Goal: Task Accomplishment & Management: Use online tool/utility

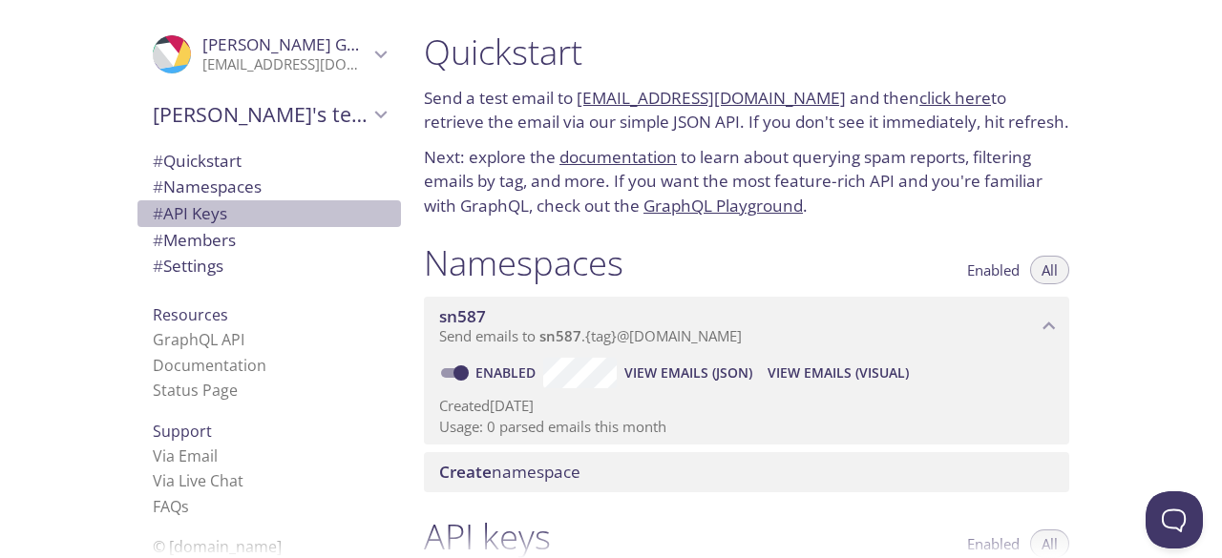
click at [192, 212] on span "# API Keys" at bounding box center [190, 213] width 74 height 22
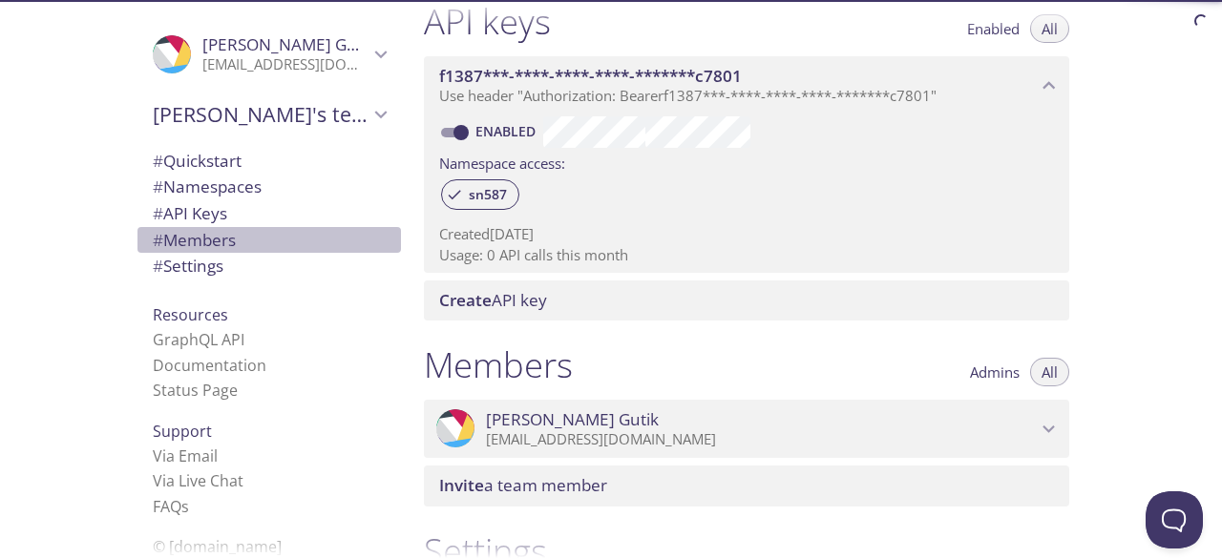
click at [191, 240] on span "# Members" at bounding box center [194, 240] width 83 height 22
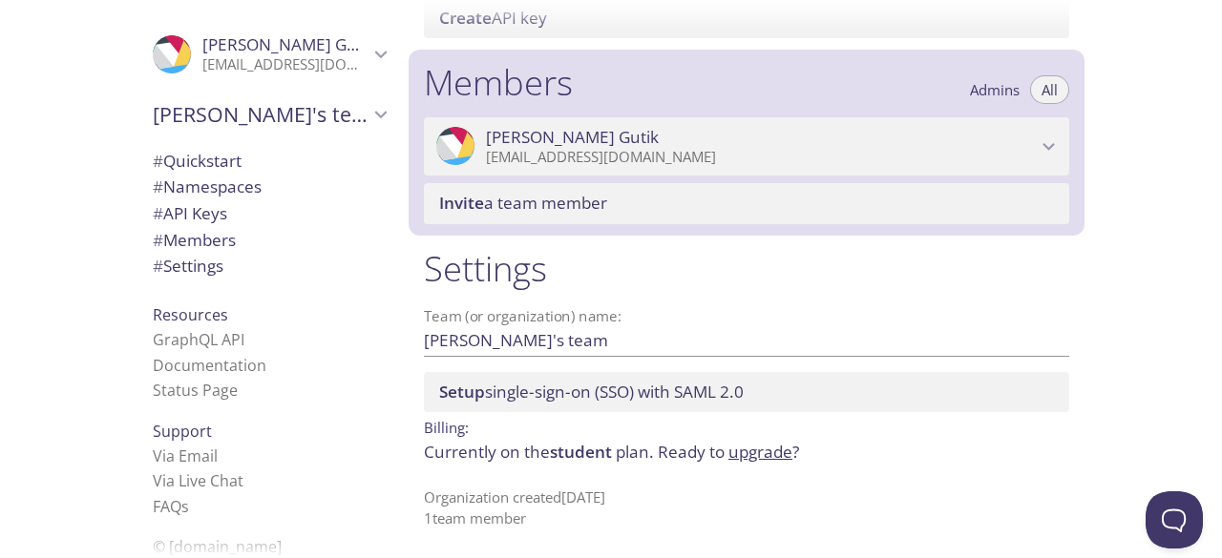
click at [198, 263] on span "# Settings" at bounding box center [188, 266] width 71 height 22
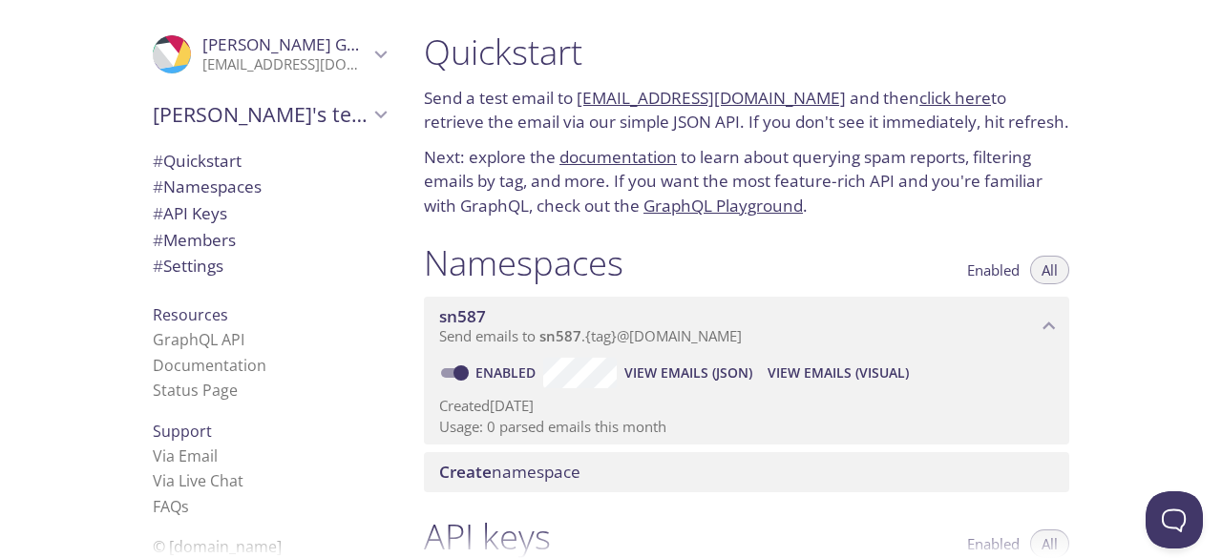
click at [927, 97] on link "click here" at bounding box center [955, 98] width 72 height 22
click at [620, 158] on link "documentation" at bounding box center [617, 157] width 117 height 22
click at [368, 45] on icon "Nicolás Gutik" at bounding box center [380, 54] width 25 height 25
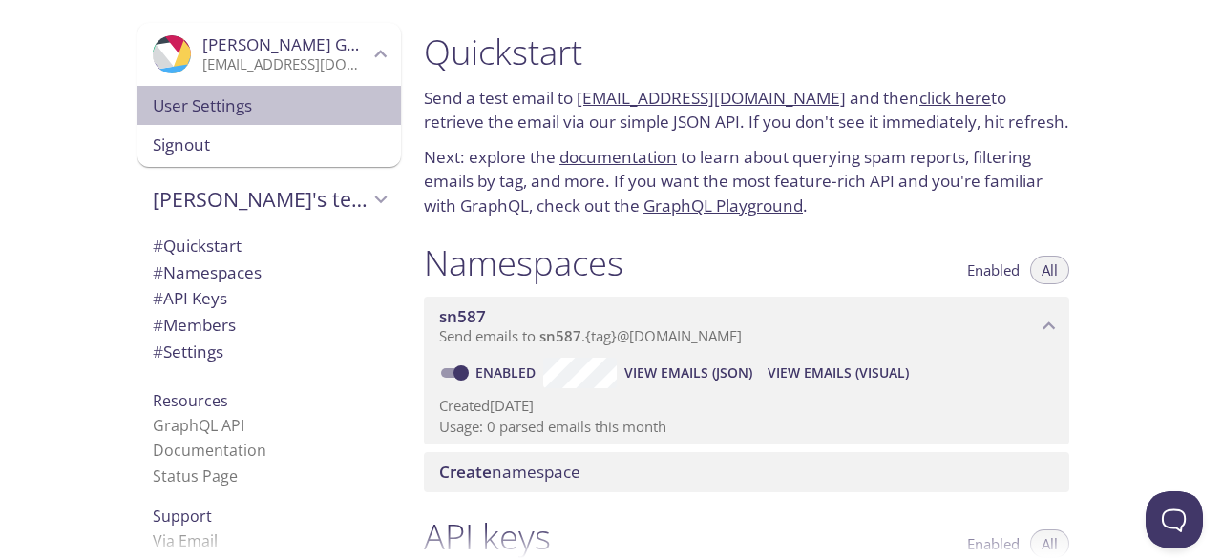
click at [261, 110] on span "User Settings" at bounding box center [269, 106] width 233 height 25
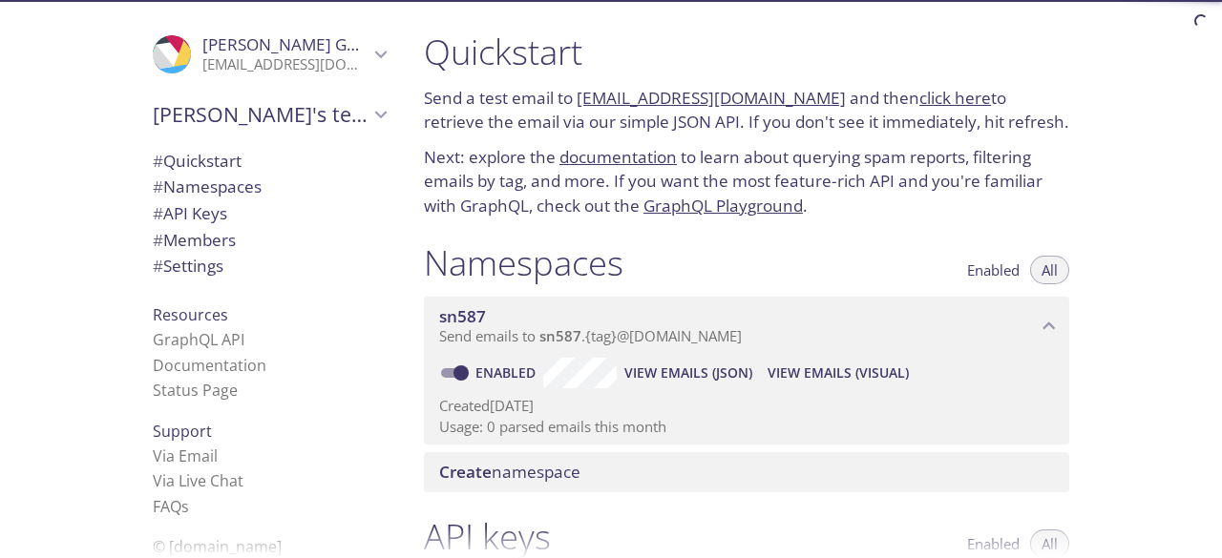
click at [996, 270] on span "Enabled" at bounding box center [993, 270] width 52 height 0
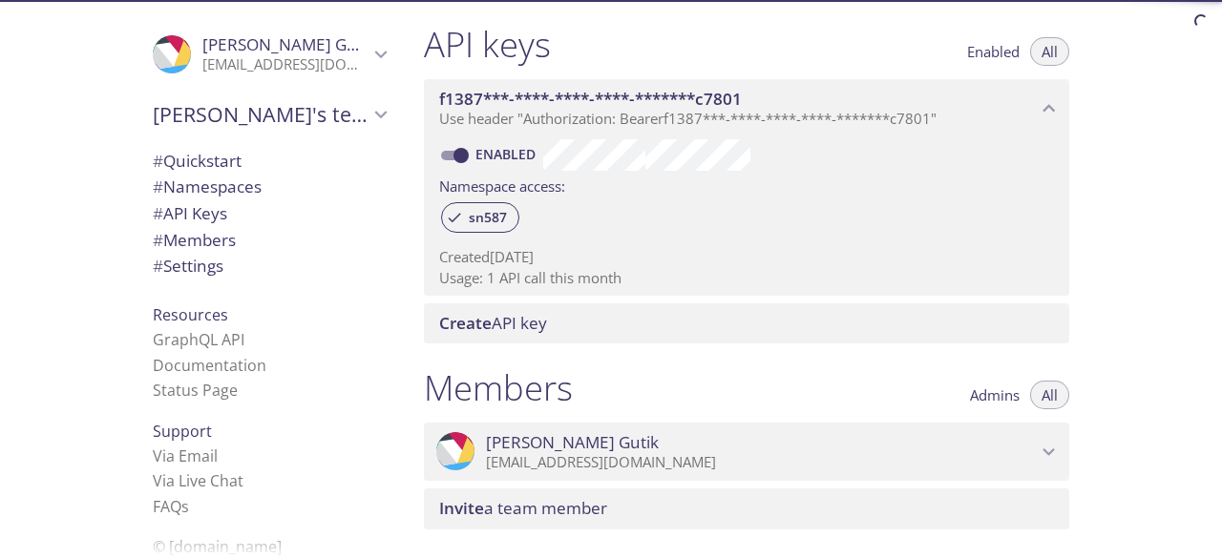
scroll to position [632, 0]
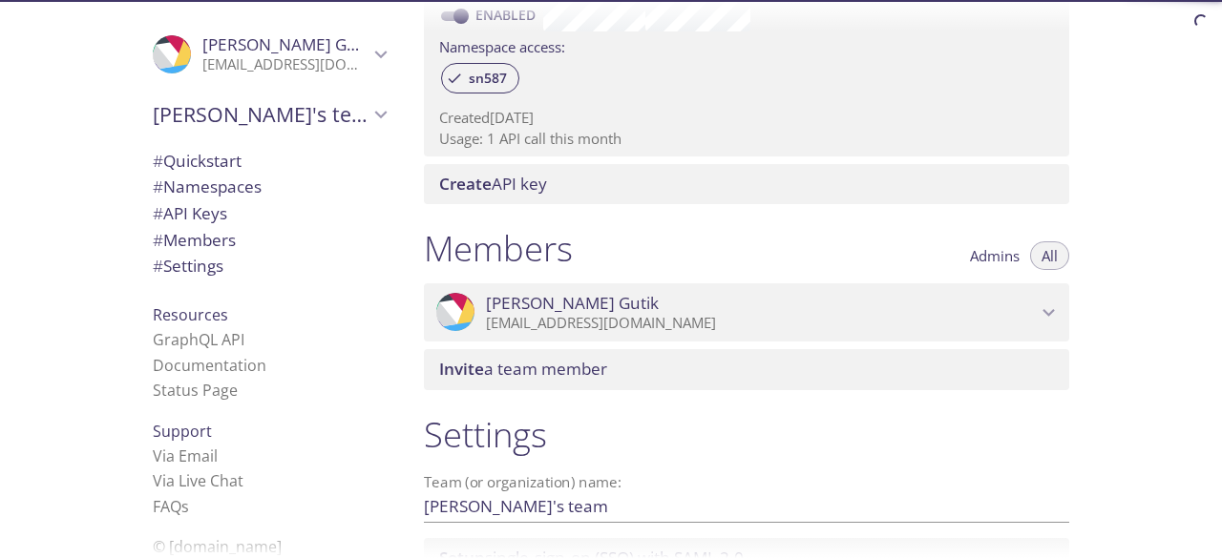
click at [1059, 312] on icon "Nicolás Gutik" at bounding box center [1048, 313] width 25 height 25
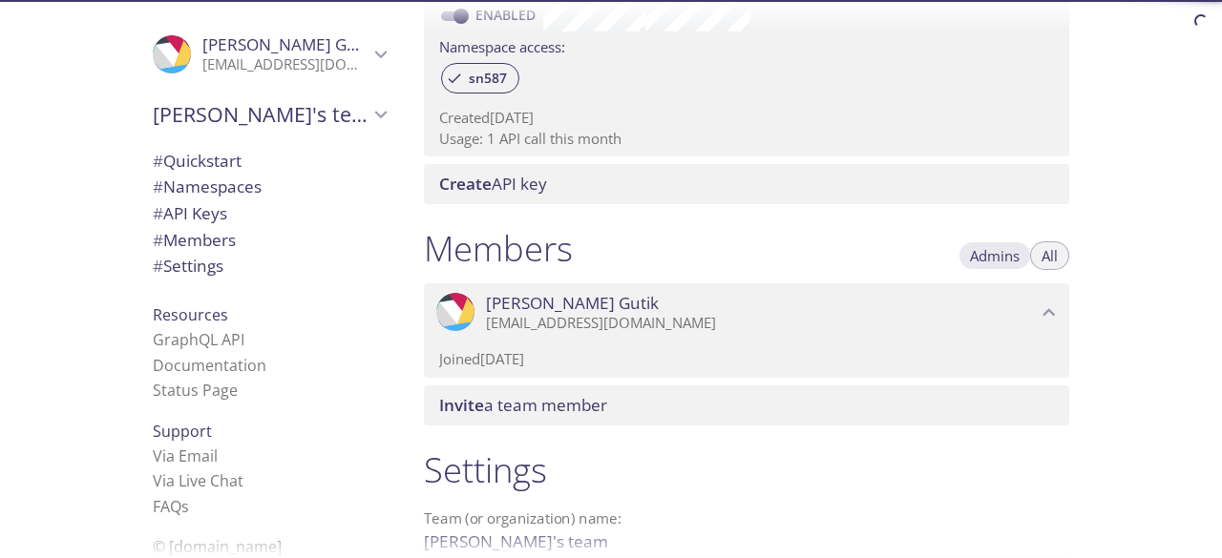
click at [1010, 256] on span "Admins" at bounding box center [995, 256] width 50 height 0
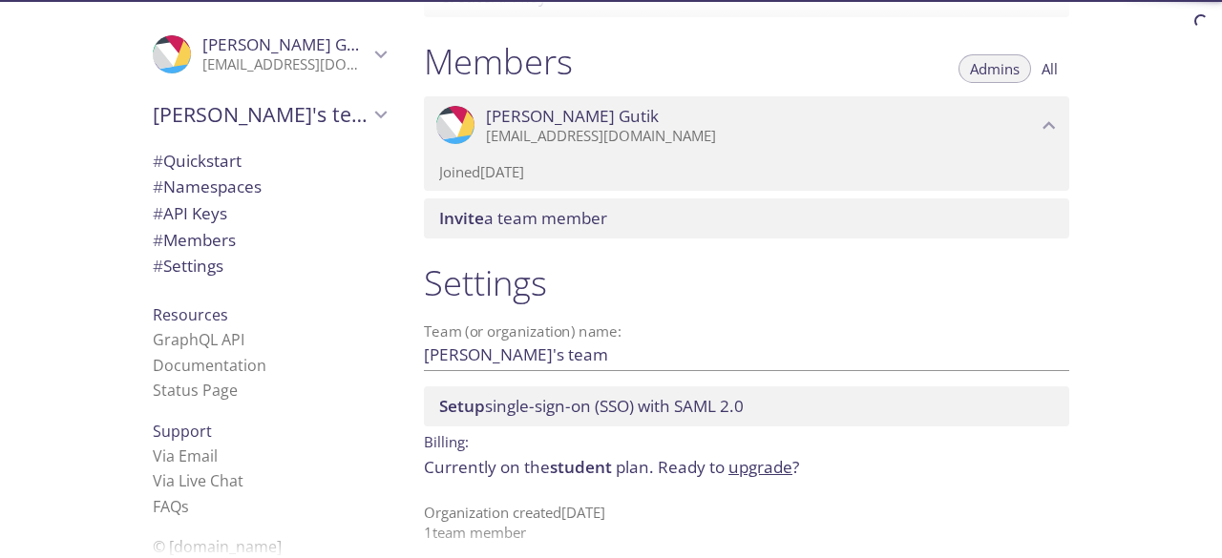
scroll to position [834, 0]
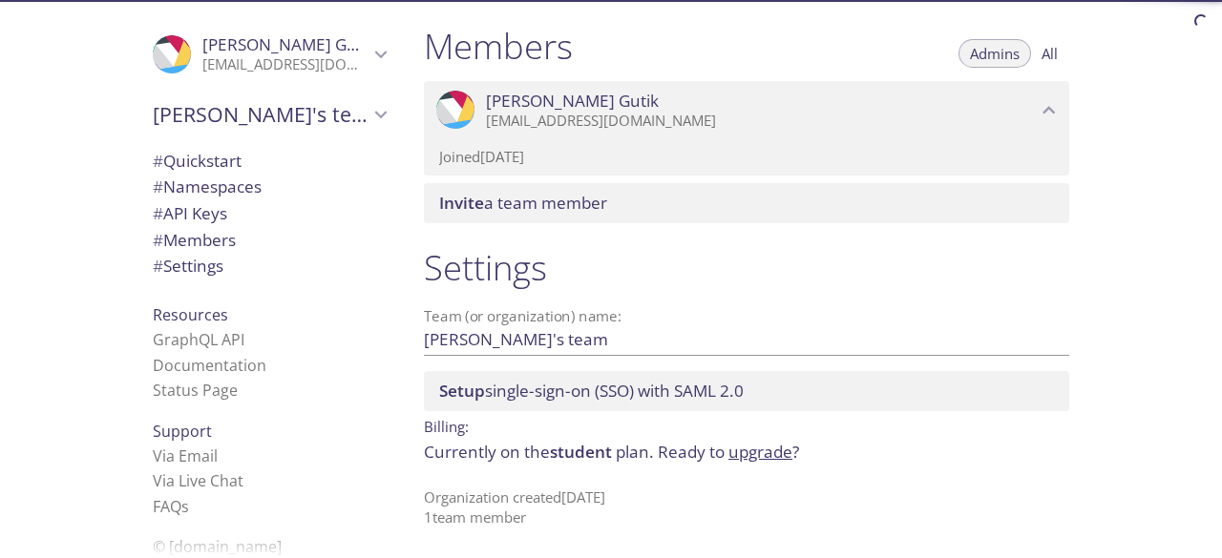
click at [865, 396] on span "Setup single-sign-on (SSO) with SAML 2.0" at bounding box center [750, 391] width 622 height 21
drag, startPoint x: 865, startPoint y: 396, endPoint x: 899, endPoint y: 448, distance: 61.9
click at [899, 448] on p "Currently on the student plan. Ready to upgrade ?" at bounding box center [746, 452] width 645 height 25
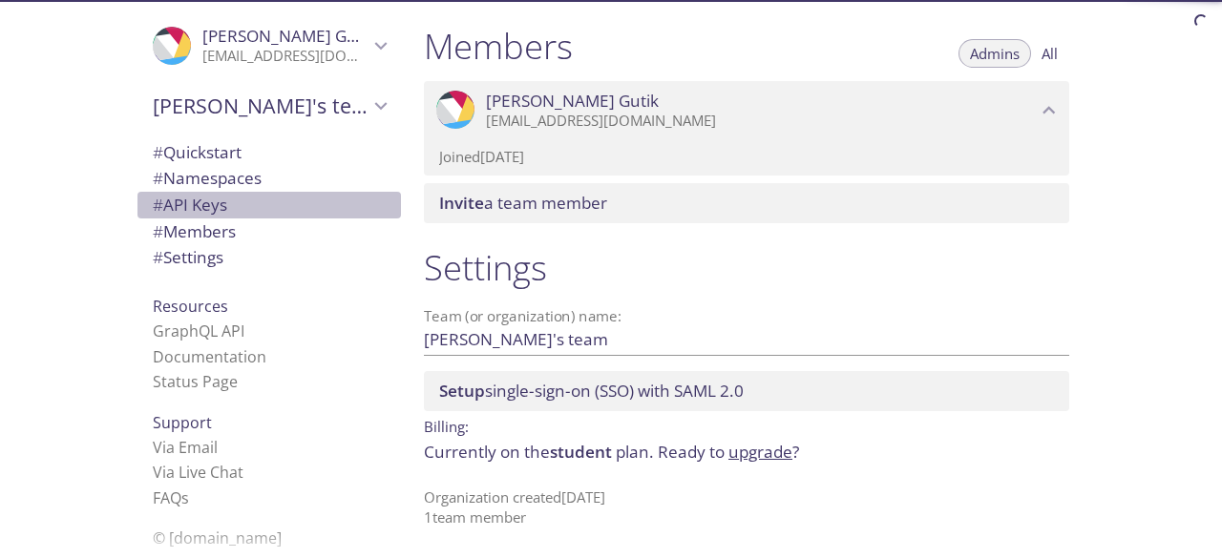
click at [200, 205] on span "# API Keys" at bounding box center [190, 205] width 74 height 22
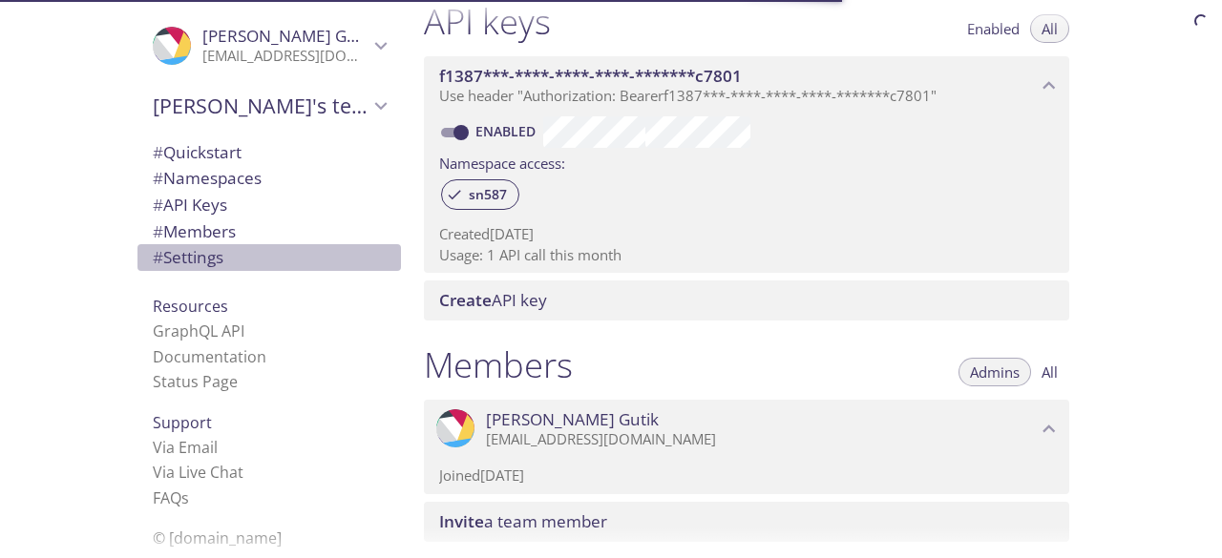
click at [216, 259] on span "# Settings" at bounding box center [269, 257] width 233 height 25
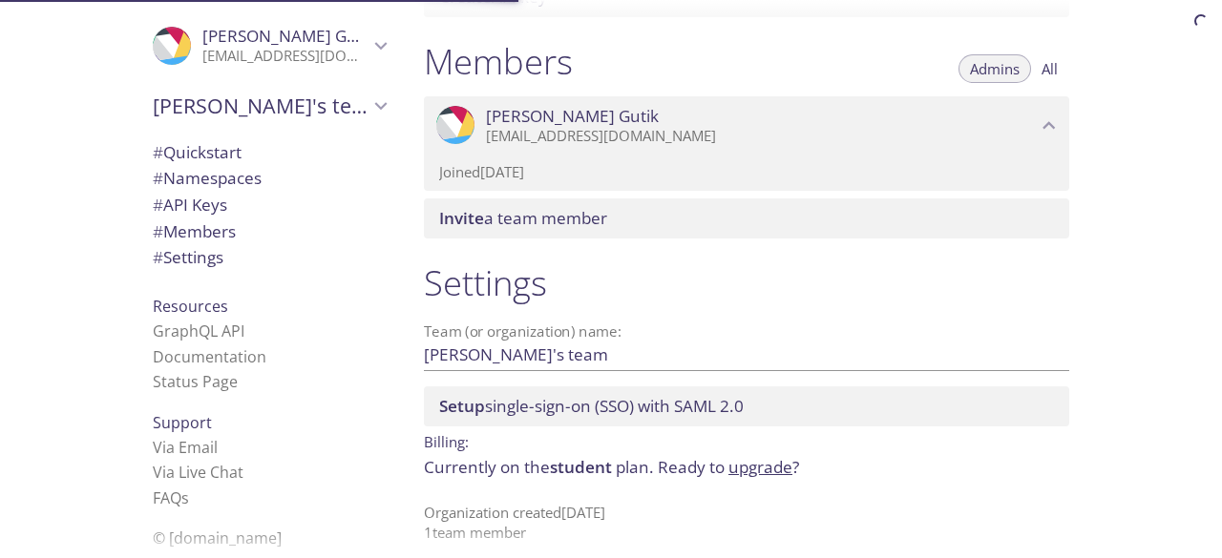
scroll to position [834, 0]
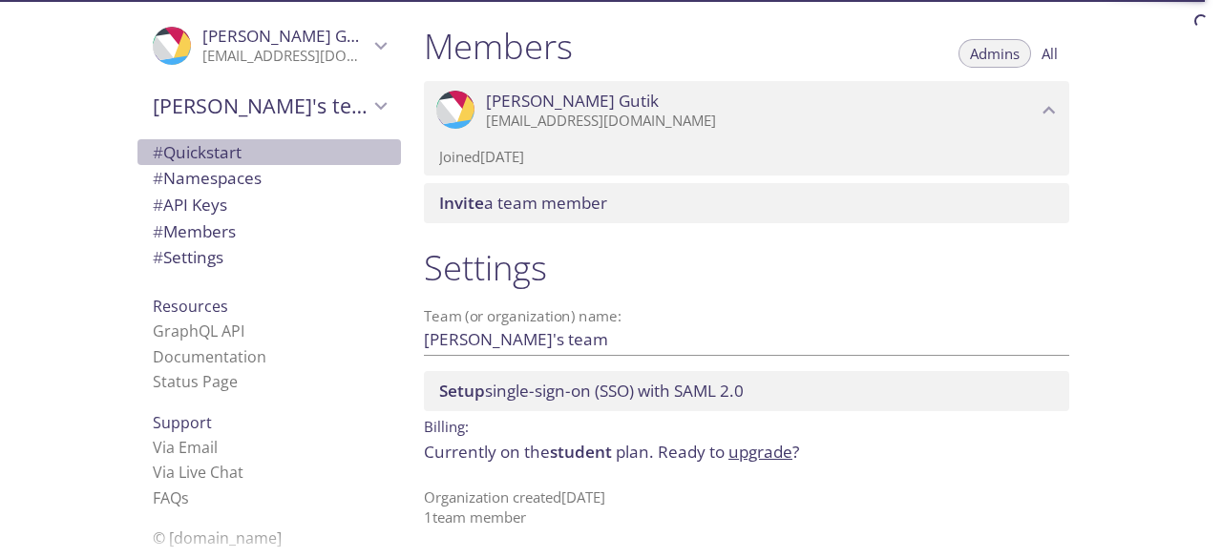
click at [221, 156] on span "# Quickstart" at bounding box center [197, 152] width 89 height 22
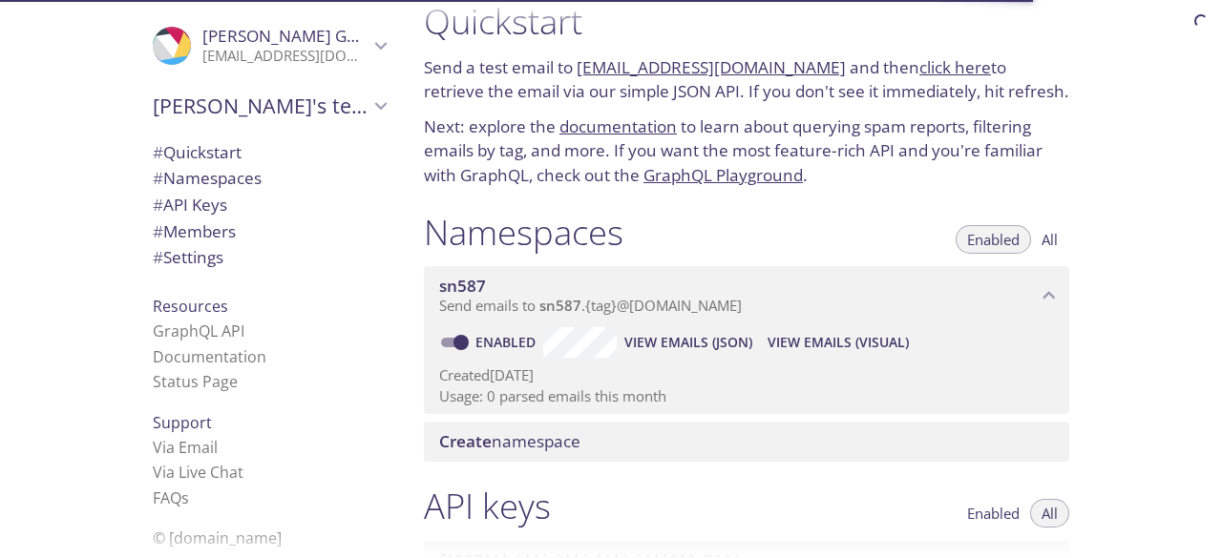
scroll to position [31, 0]
click at [727, 332] on span "View Emails (JSON)" at bounding box center [688, 342] width 128 height 23
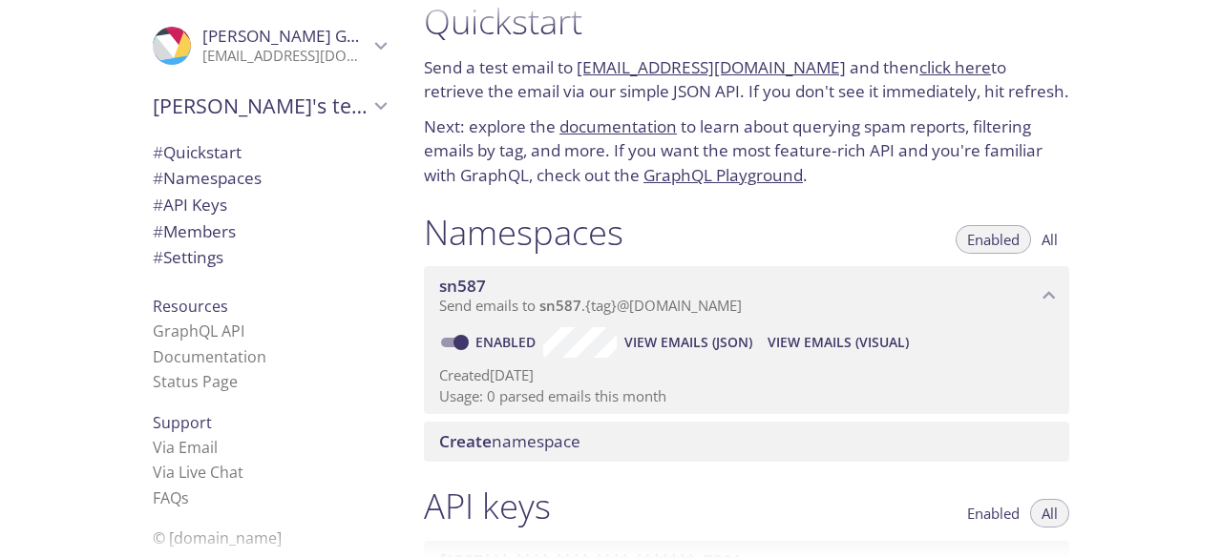
click at [832, 346] on span "View Emails (Visual)" at bounding box center [837, 342] width 141 height 23
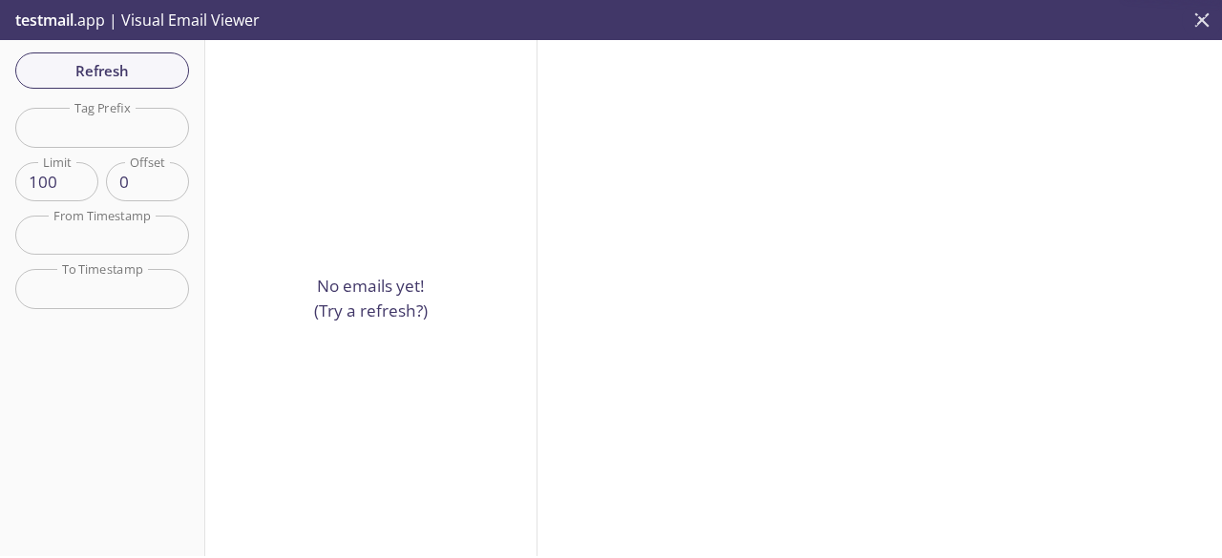
click at [1203, 28] on icon "close" at bounding box center [1201, 20] width 25 height 25
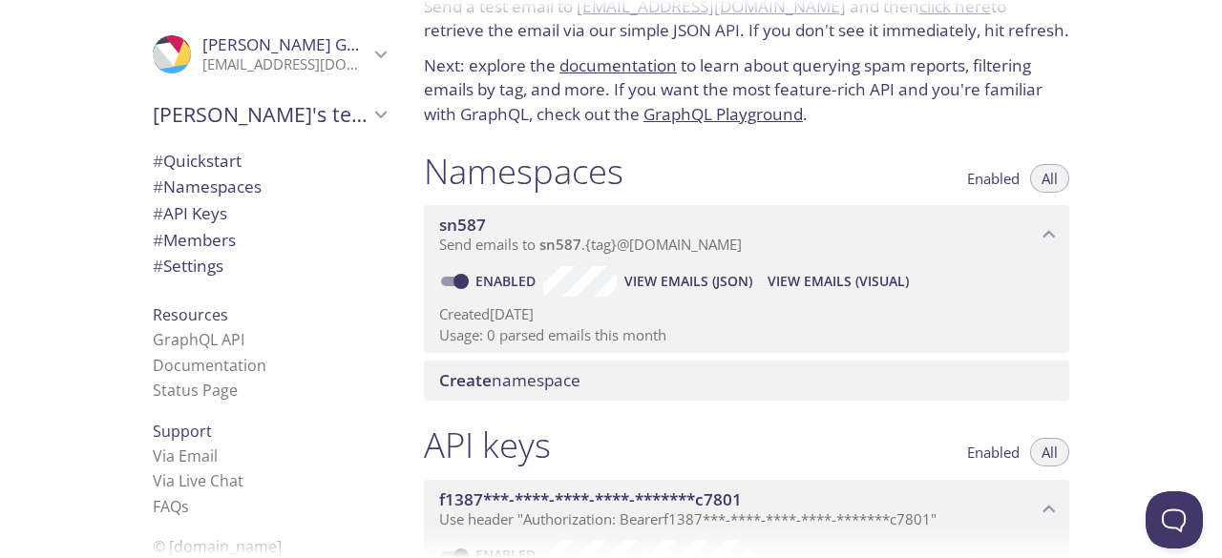
scroll to position [99, 0]
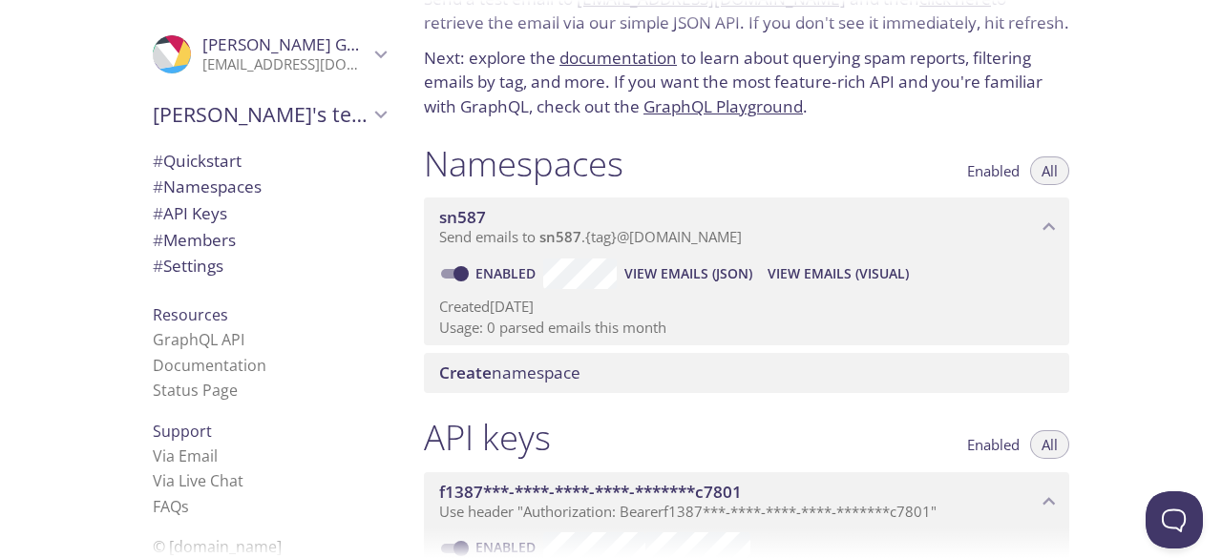
click at [679, 244] on span "Send emails to sn587 . {tag} @[DOMAIN_NAME]" at bounding box center [590, 236] width 303 height 19
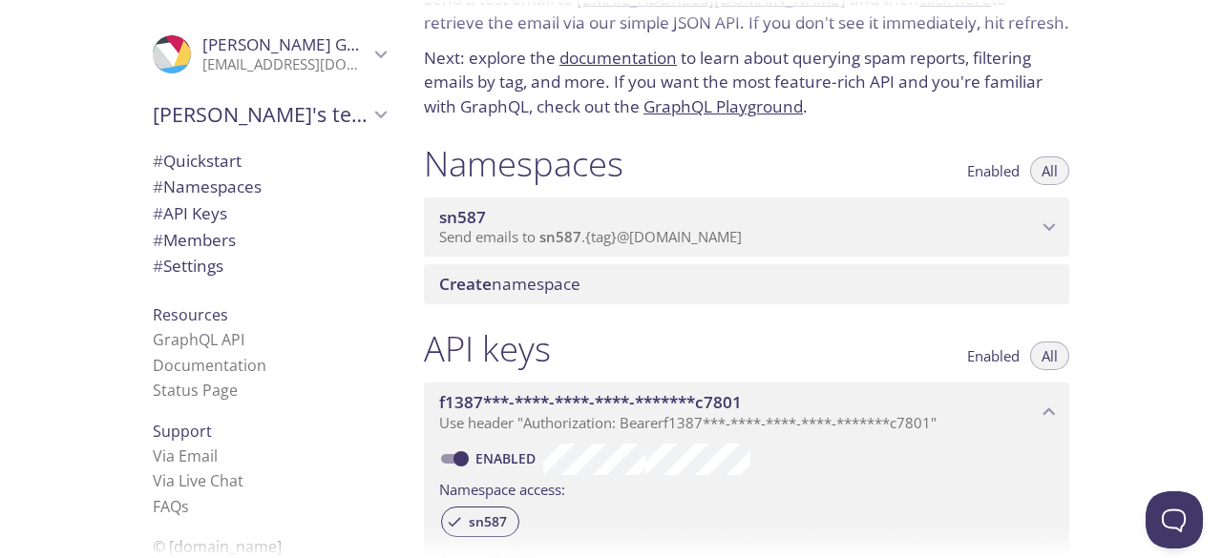
click at [679, 244] on span "Send emails to sn587 . {tag} @[DOMAIN_NAME]" at bounding box center [590, 236] width 303 height 19
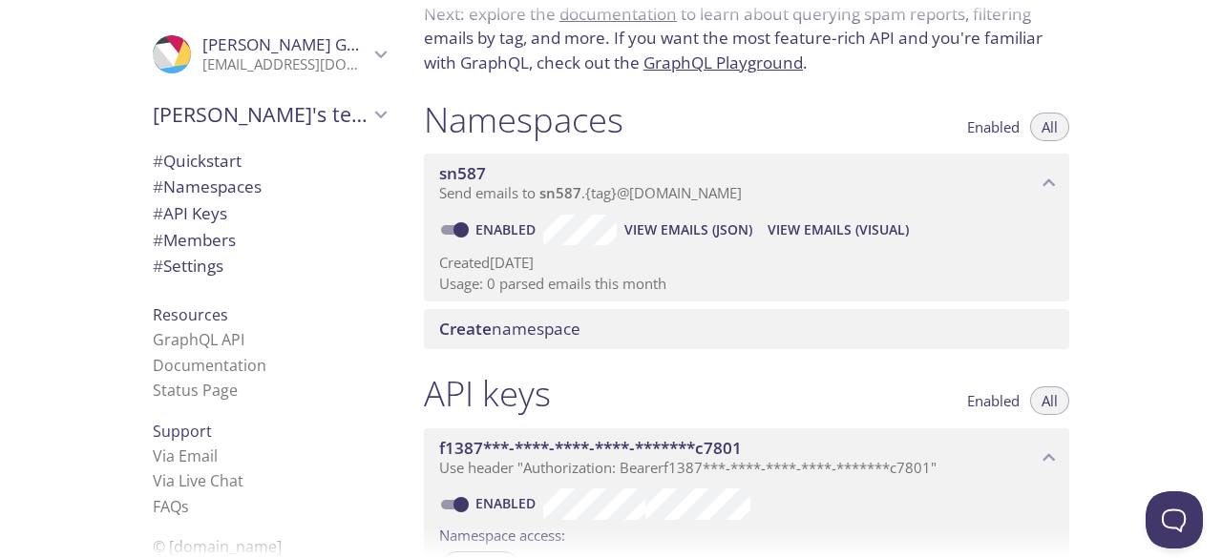
scroll to position [146, 0]
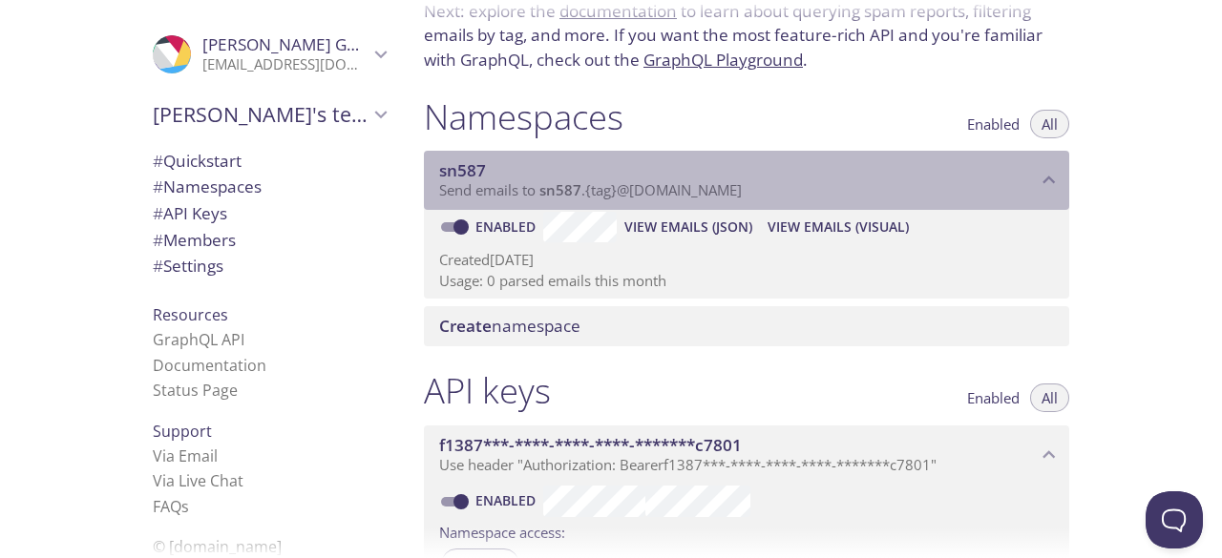
click at [649, 188] on span "Send emails to sn587 . {tag} @[DOMAIN_NAME]" at bounding box center [590, 189] width 303 height 19
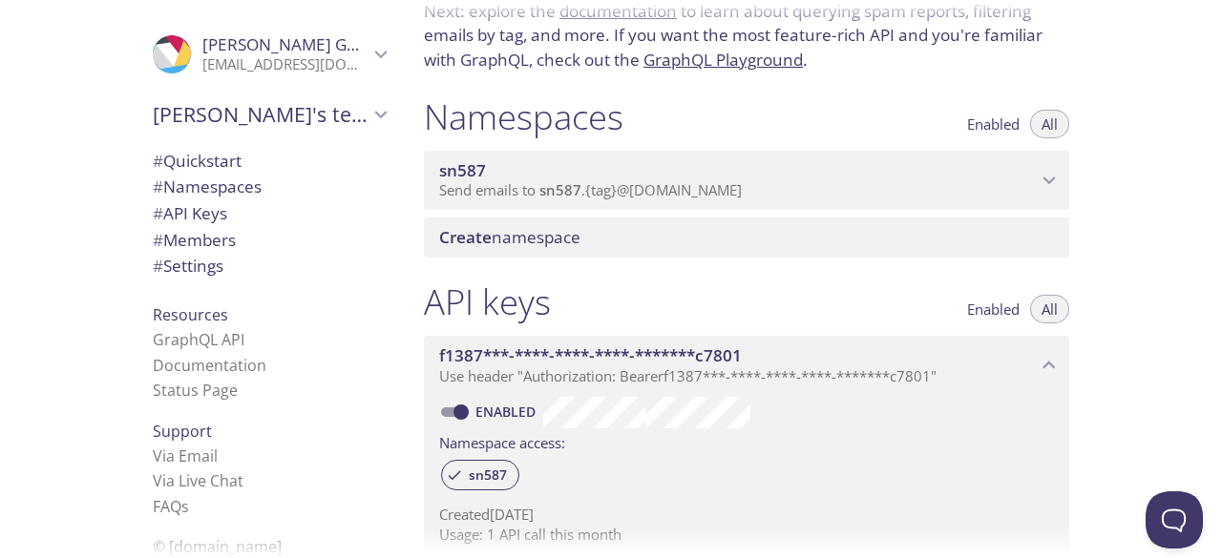
click at [649, 188] on span "Send emails to sn587 . {tag} @[DOMAIN_NAME]" at bounding box center [590, 189] width 303 height 19
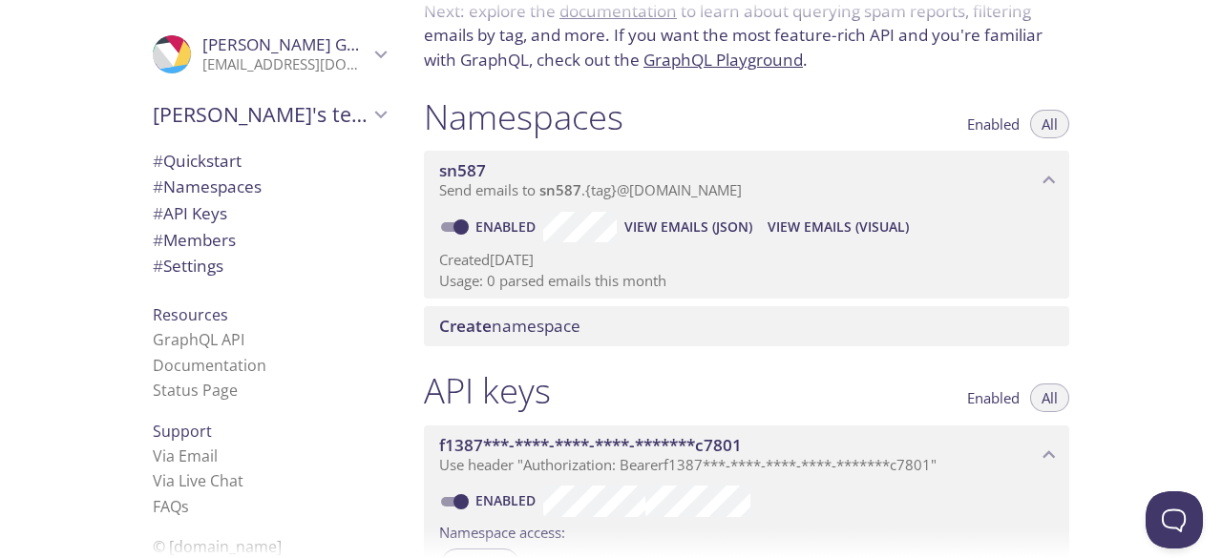
scroll to position [0, 0]
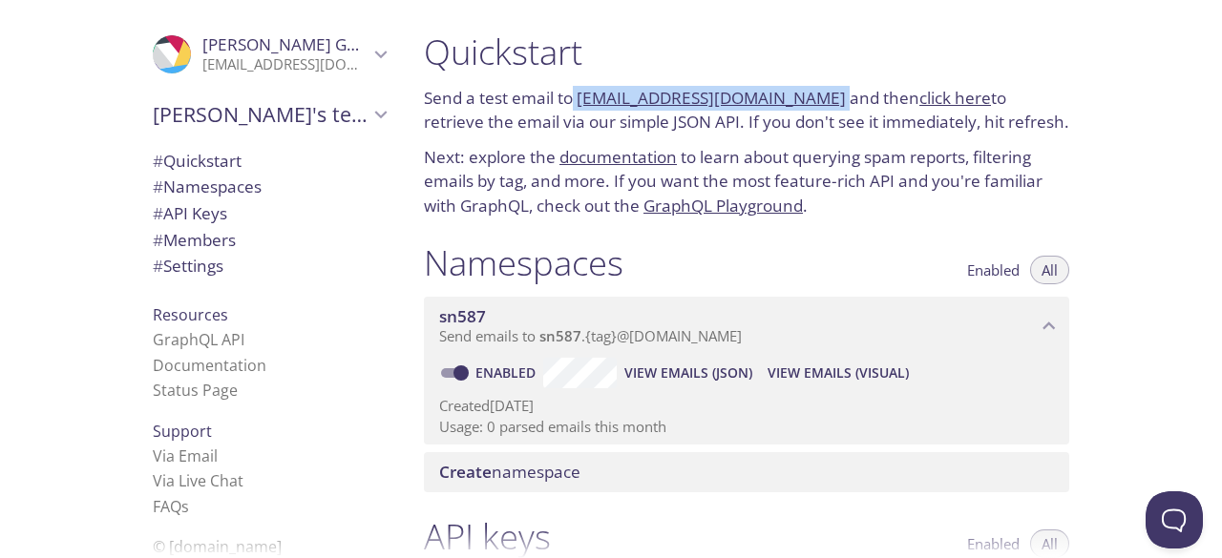
drag, startPoint x: 575, startPoint y: 99, endPoint x: 817, endPoint y: 94, distance: 242.5
click at [817, 94] on p "Send a test email to [EMAIL_ADDRESS][DOMAIN_NAME] and then click here to retrie…" at bounding box center [746, 110] width 645 height 49
copy p "[EMAIL_ADDRESS][DOMAIN_NAME]"
click at [948, 100] on link "click here" at bounding box center [955, 98] width 72 height 22
click at [919, 91] on link "click here" at bounding box center [955, 98] width 72 height 22
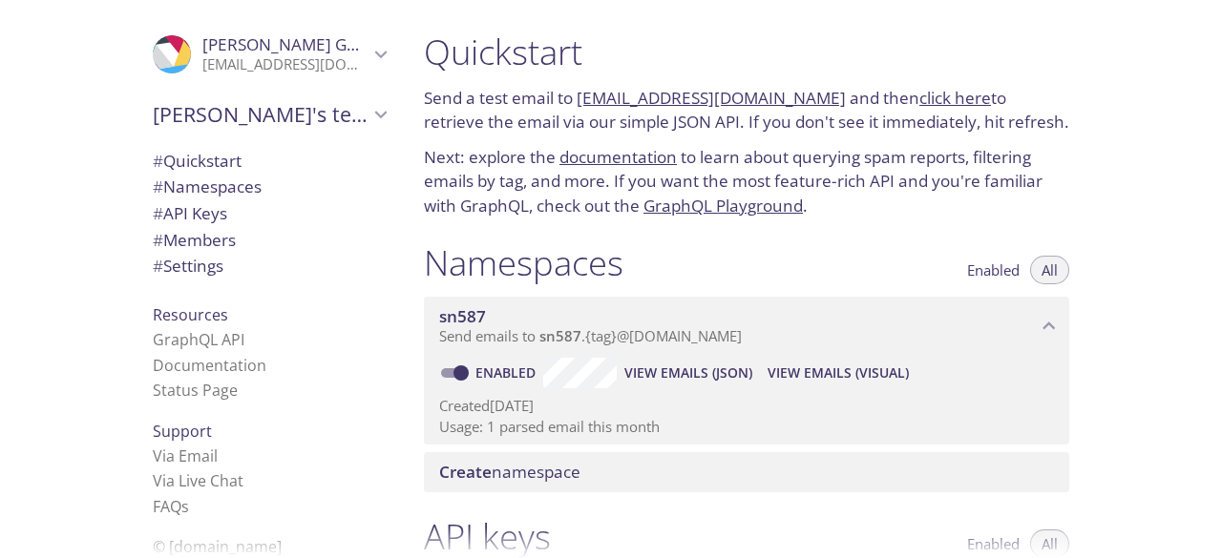
click at [920, 98] on link "click here" at bounding box center [955, 98] width 72 height 22
click at [812, 96] on link "[EMAIL_ADDRESS][DOMAIN_NAME]" at bounding box center [710, 98] width 269 height 22
drag, startPoint x: 815, startPoint y: 96, endPoint x: 578, endPoint y: 90, distance: 236.8
click at [578, 90] on p "Send a test email to [EMAIL_ADDRESS][DOMAIN_NAME] and then click here to retrie…" at bounding box center [746, 110] width 645 height 49
copy link "[EMAIL_ADDRESS][DOMAIN_NAME]"
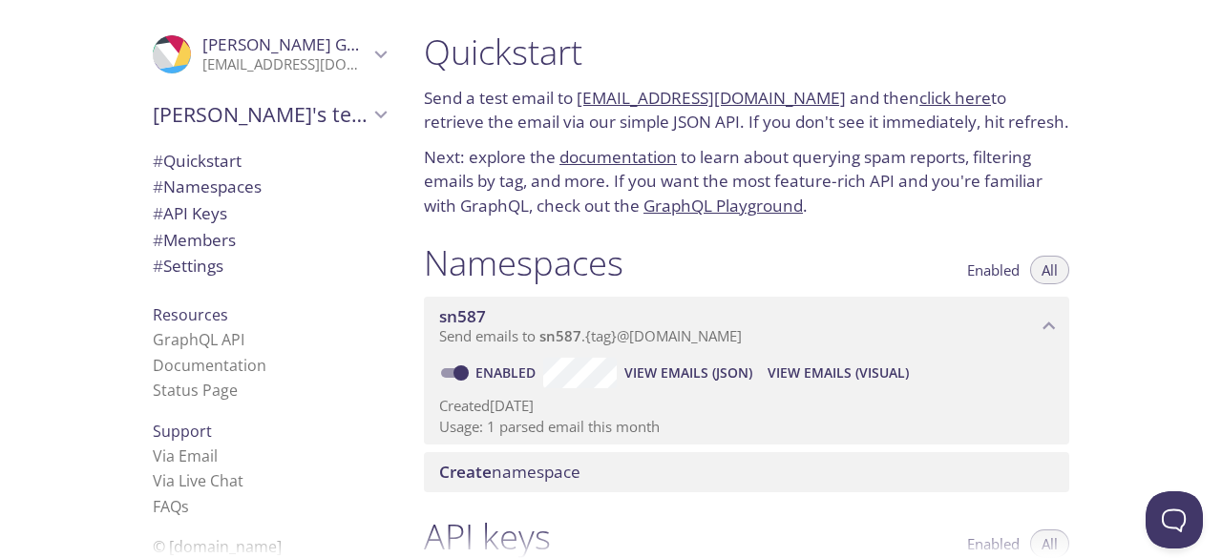
copy link "[EMAIL_ADDRESS][DOMAIN_NAME]"
click at [728, 335] on span "Send emails to sn587 . {tag} @[DOMAIN_NAME]" at bounding box center [590, 335] width 303 height 19
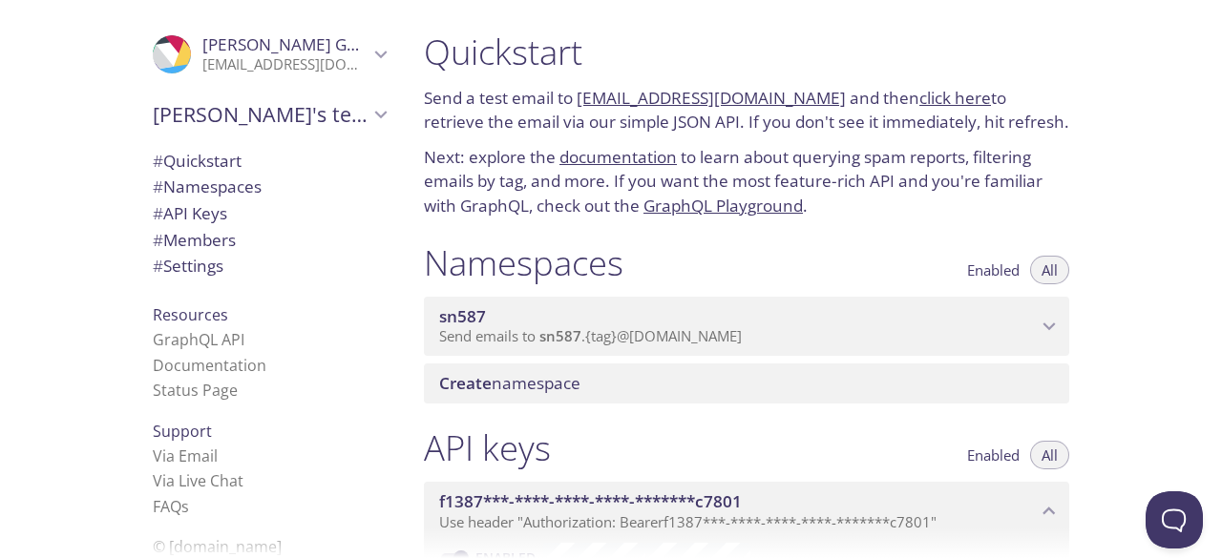
click at [728, 335] on span "Send emails to sn587 . {tag} @[DOMAIN_NAME]" at bounding box center [590, 335] width 303 height 19
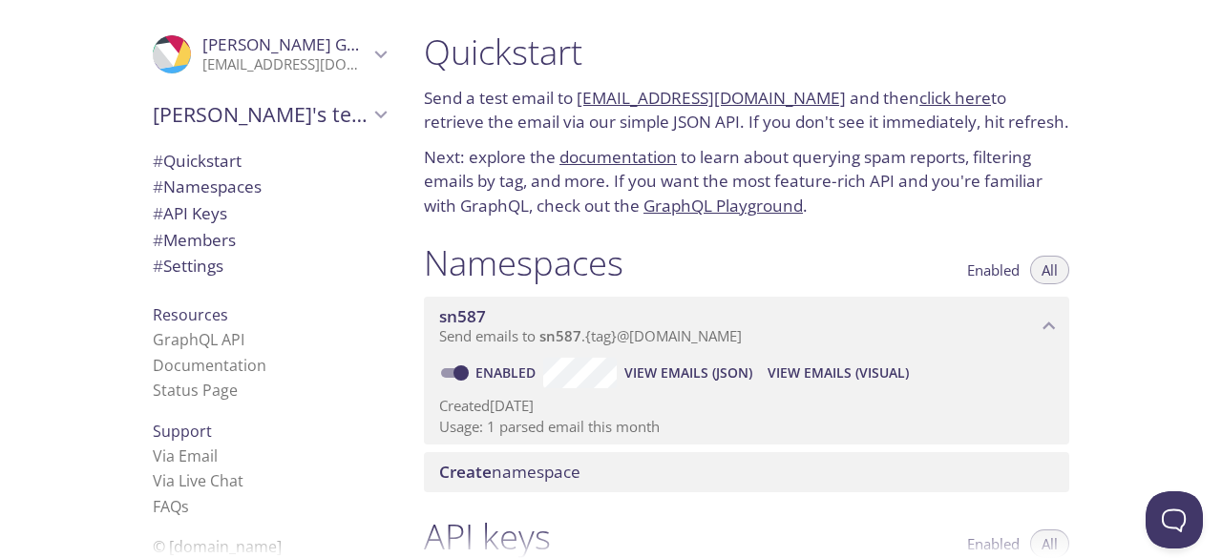
drag, startPoint x: 568, startPoint y: 478, endPoint x: 783, endPoint y: 329, distance: 261.3
click at [783, 329] on div "Namespaces Enabled All sn587 Send emails to sn587 . {tag} @inbox.testmail.app E…" at bounding box center [746, 367] width 676 height 275
click at [680, 440] on div "Enabled View Emails (JSON) View Emails (Visual) Created 27 Aug 2025 Usage: 1 pa…" at bounding box center [746, 400] width 645 height 89
click at [685, 446] on div "Namespaces Enabled All sn587 Send emails to sn587 . {tag} @inbox.testmail.app E…" at bounding box center [746, 367] width 676 height 275
click at [697, 455] on div "Create namespace" at bounding box center [746, 472] width 645 height 40
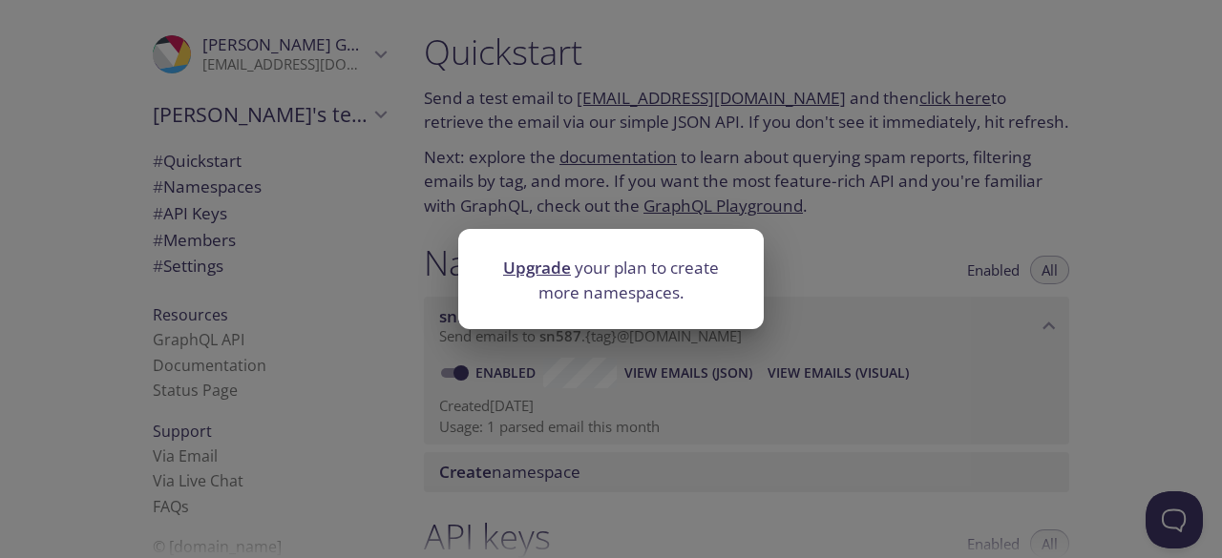
click at [723, 413] on div "Upgrade your plan to create more namespaces." at bounding box center [611, 279] width 1222 height 558
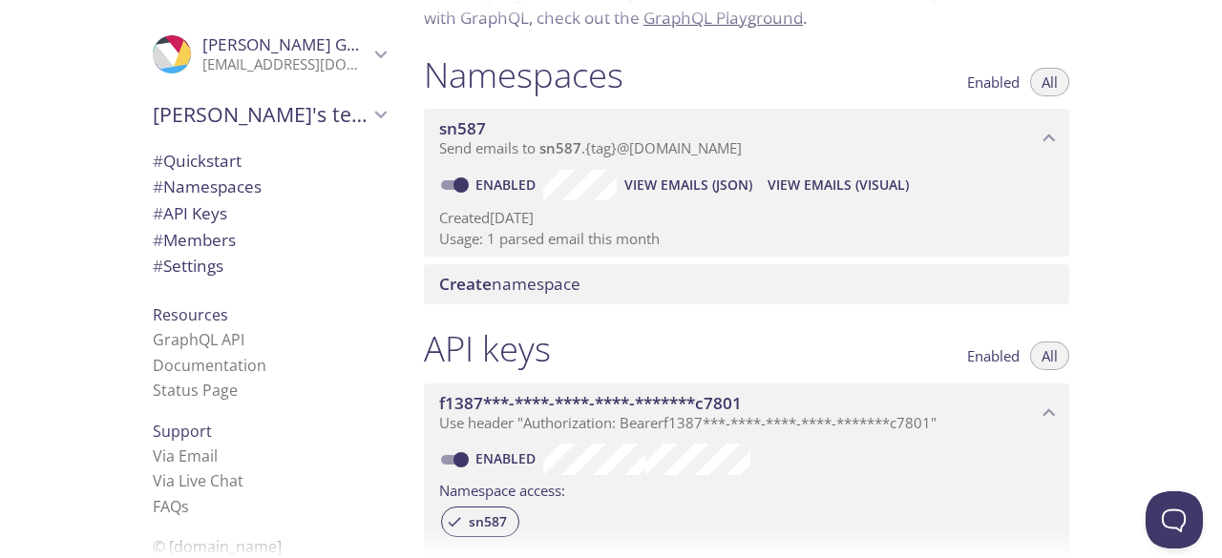
scroll to position [196, 0]
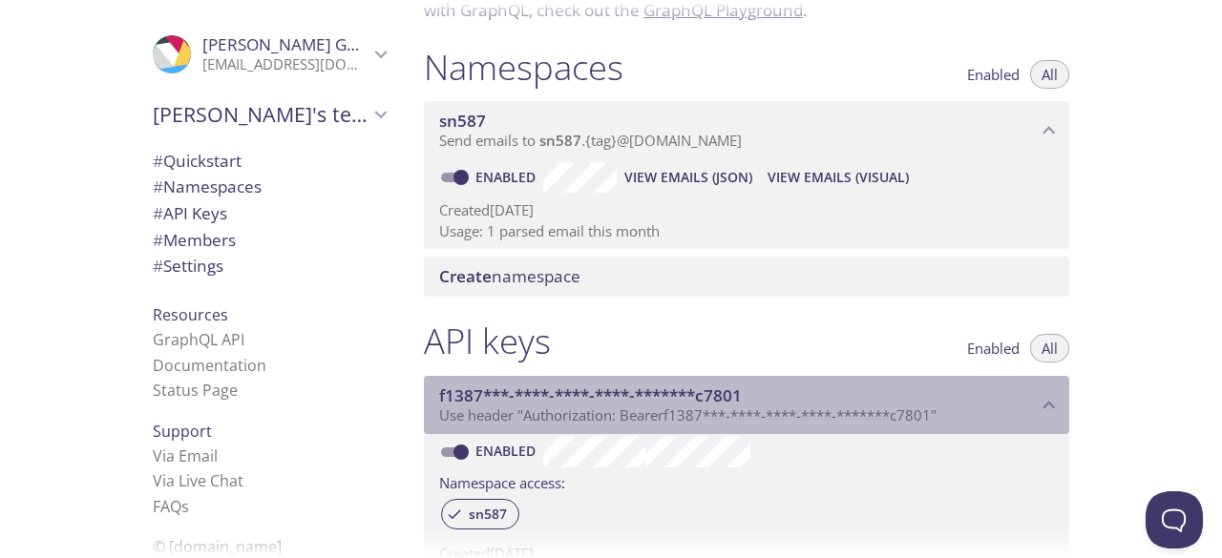
click at [717, 388] on span "f1387***-****-****-****-*******c7801" at bounding box center [590, 396] width 303 height 22
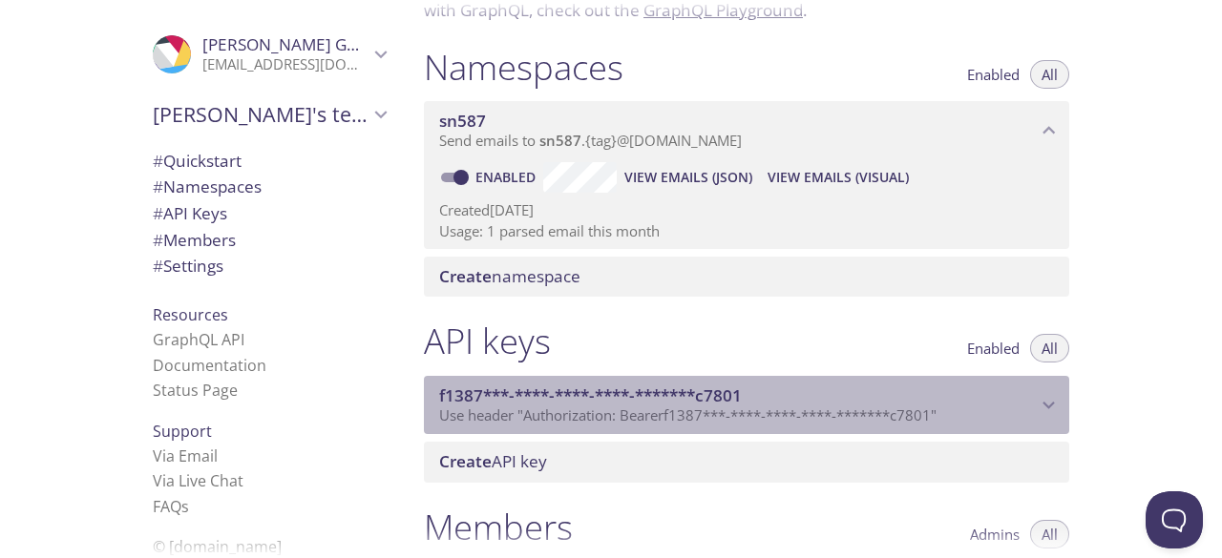
click at [717, 388] on span "f1387***-****-****-****-*******c7801" at bounding box center [590, 396] width 303 height 22
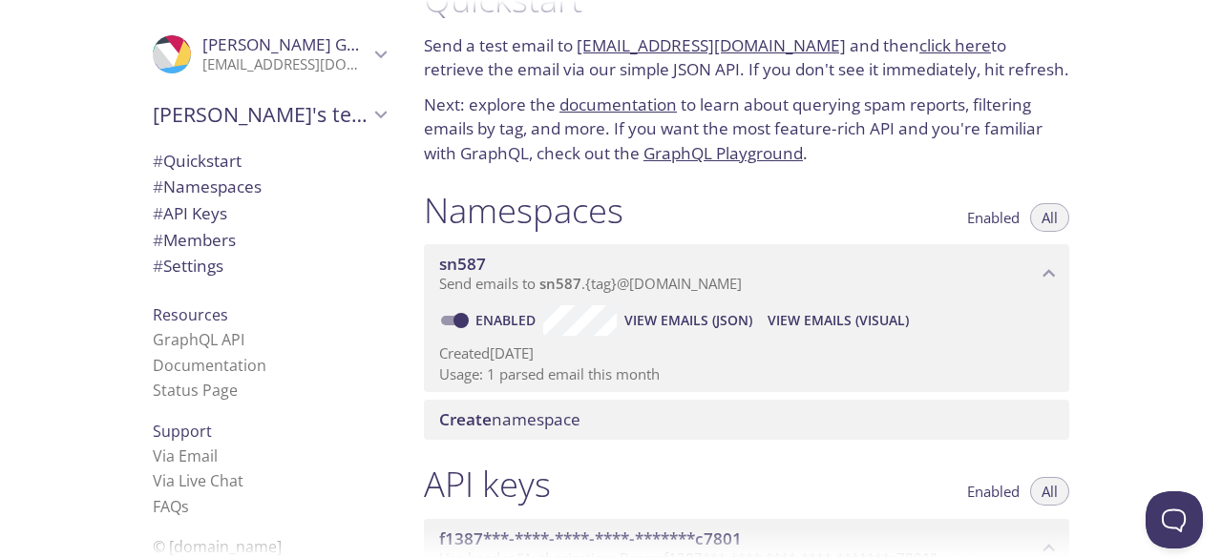
scroll to position [0, 0]
